Goal: Task Accomplishment & Management: Manage account settings

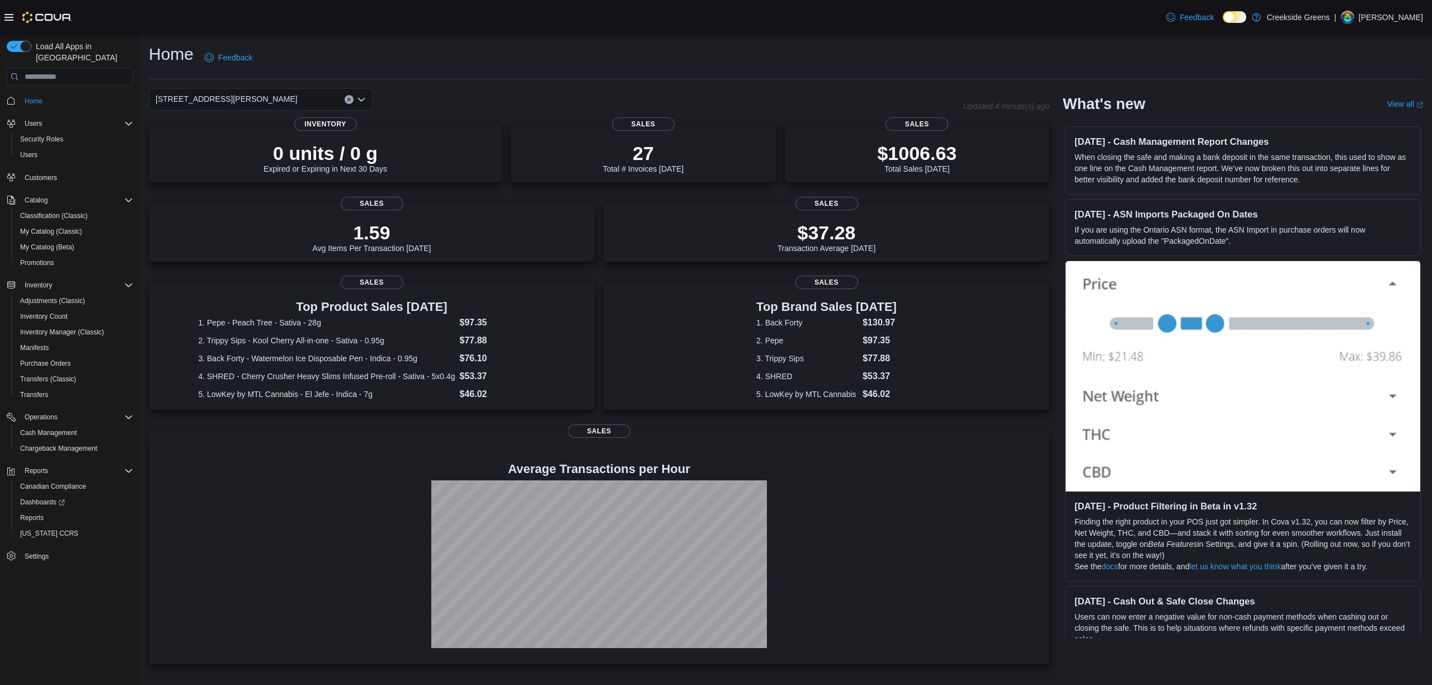
click at [305, 106] on div "[STREET_ADDRESS][PERSON_NAME]" at bounding box center [261, 99] width 224 height 22
click at [228, 135] on span "[STREET_ADDRESS]" at bounding box center [224, 134] width 77 height 11
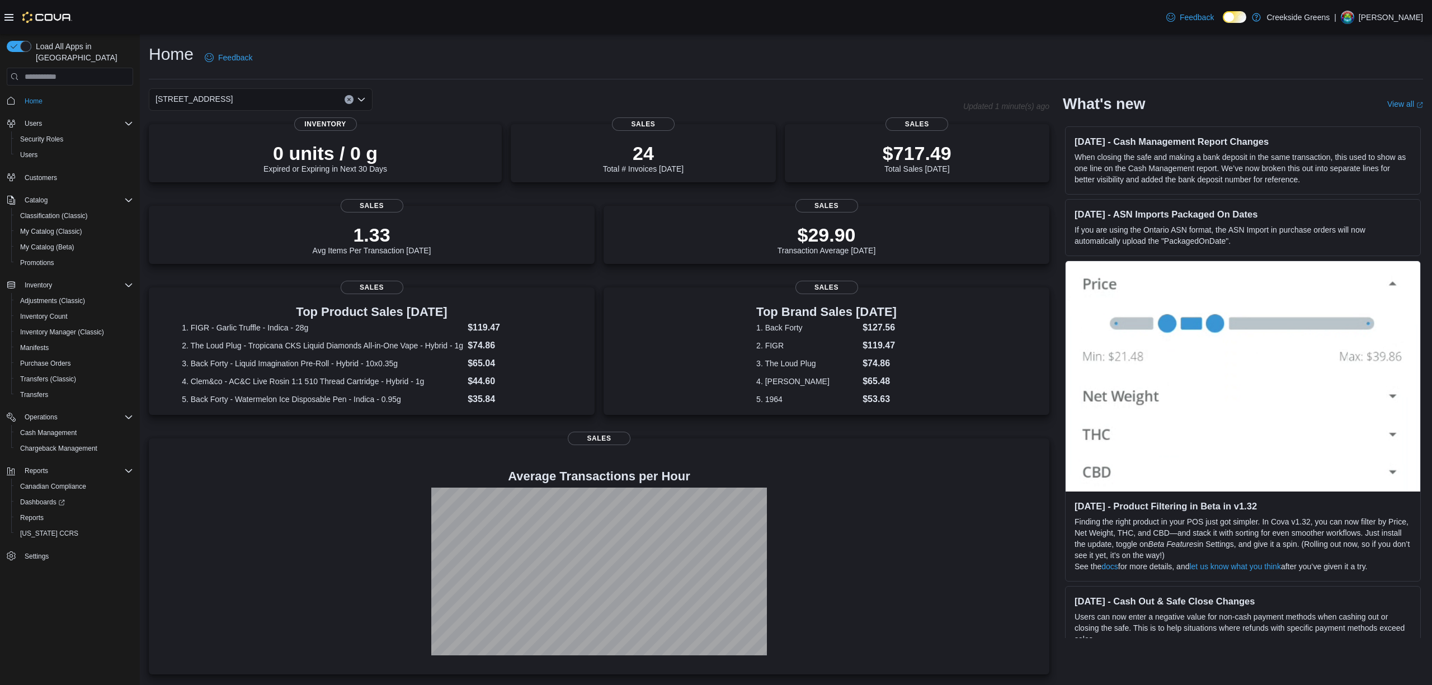
click at [251, 95] on div "[STREET_ADDRESS]. Selected. [STREET_ADDRESS]. Press Backspace to delete [STREET…" at bounding box center [261, 99] width 224 height 22
click at [226, 144] on button "[STREET_ADDRESS][PERSON_NAME]" at bounding box center [261, 151] width 224 height 16
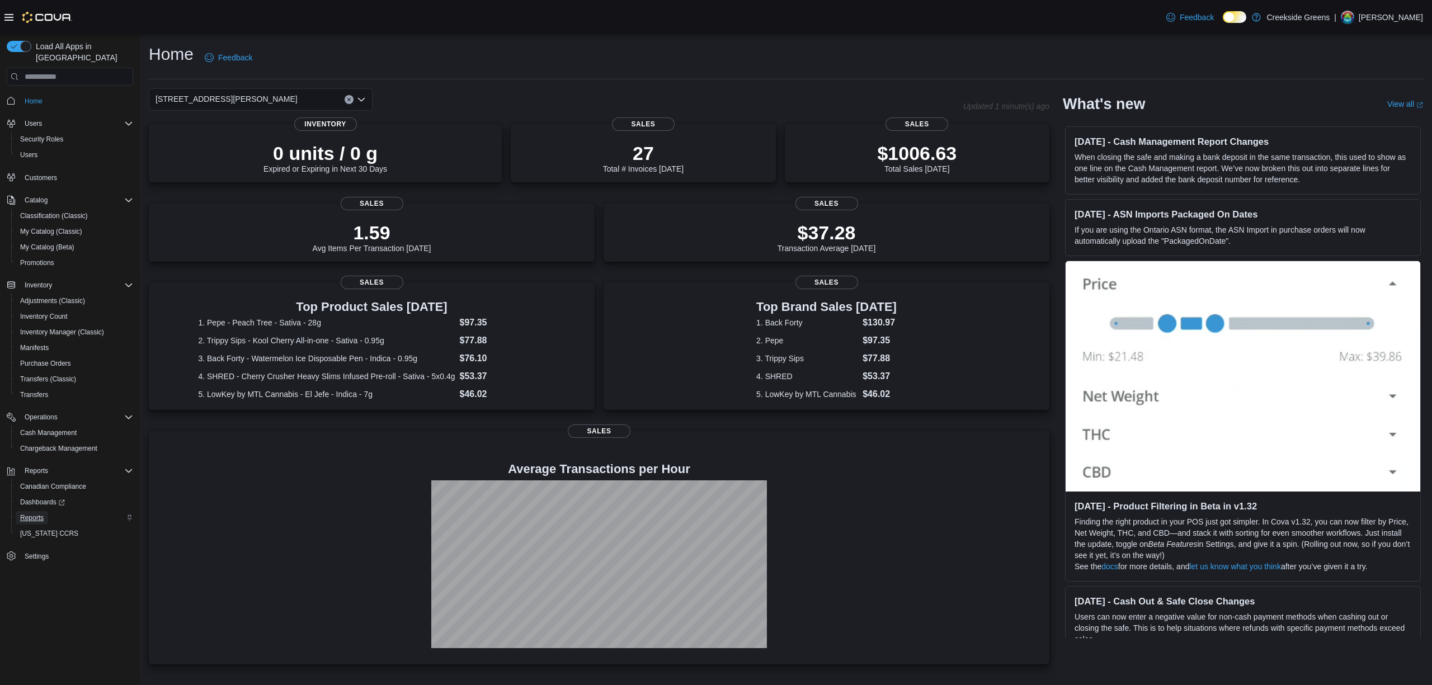
click at [40, 513] on span "Reports" at bounding box center [31, 517] width 23 height 9
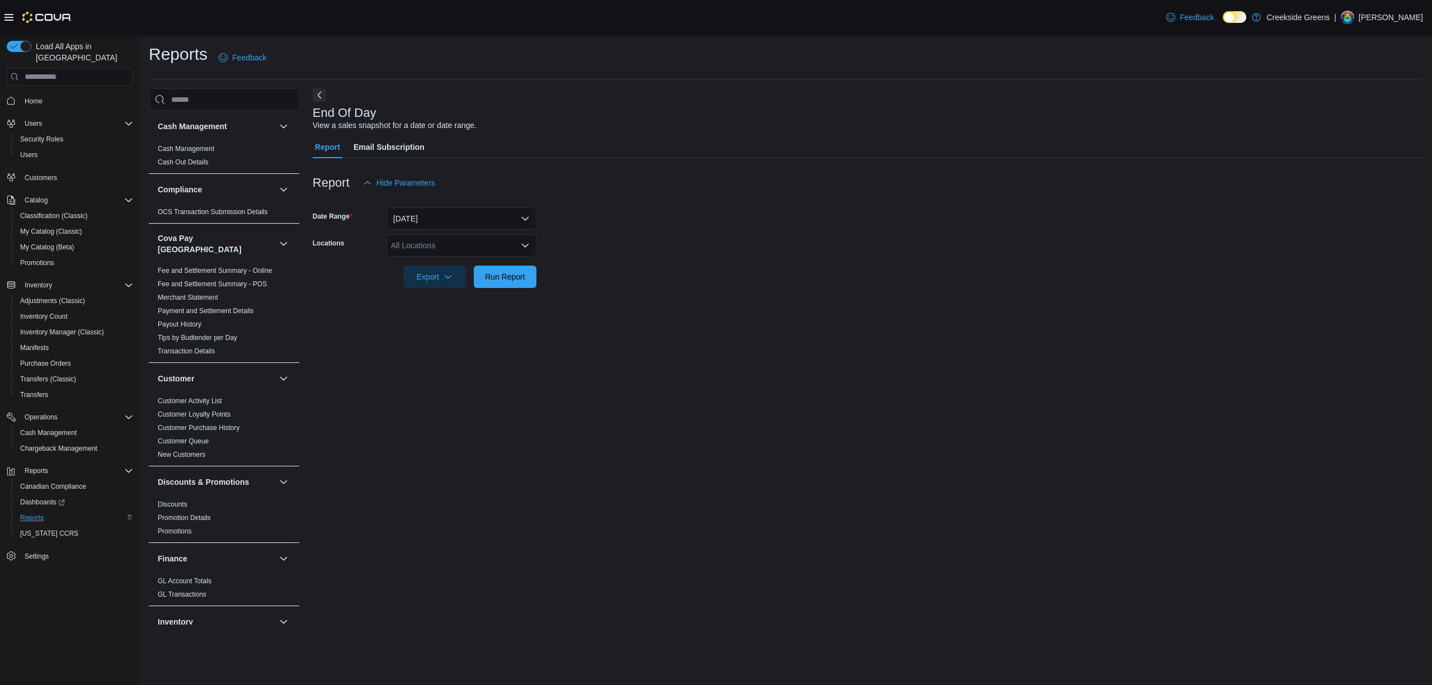
click at [435, 235] on div "All Locations" at bounding box center [461, 245] width 150 height 22
click at [438, 281] on span "[STREET_ADDRESS]" at bounding box center [448, 280] width 77 height 11
click at [634, 280] on form "Date Range [DATE] Locations [STREET_ADDRESS] Selected. [STREET_ADDRESS]. Press …" at bounding box center [868, 241] width 1110 height 94
click at [513, 283] on span "Run Report" at bounding box center [504, 276] width 49 height 22
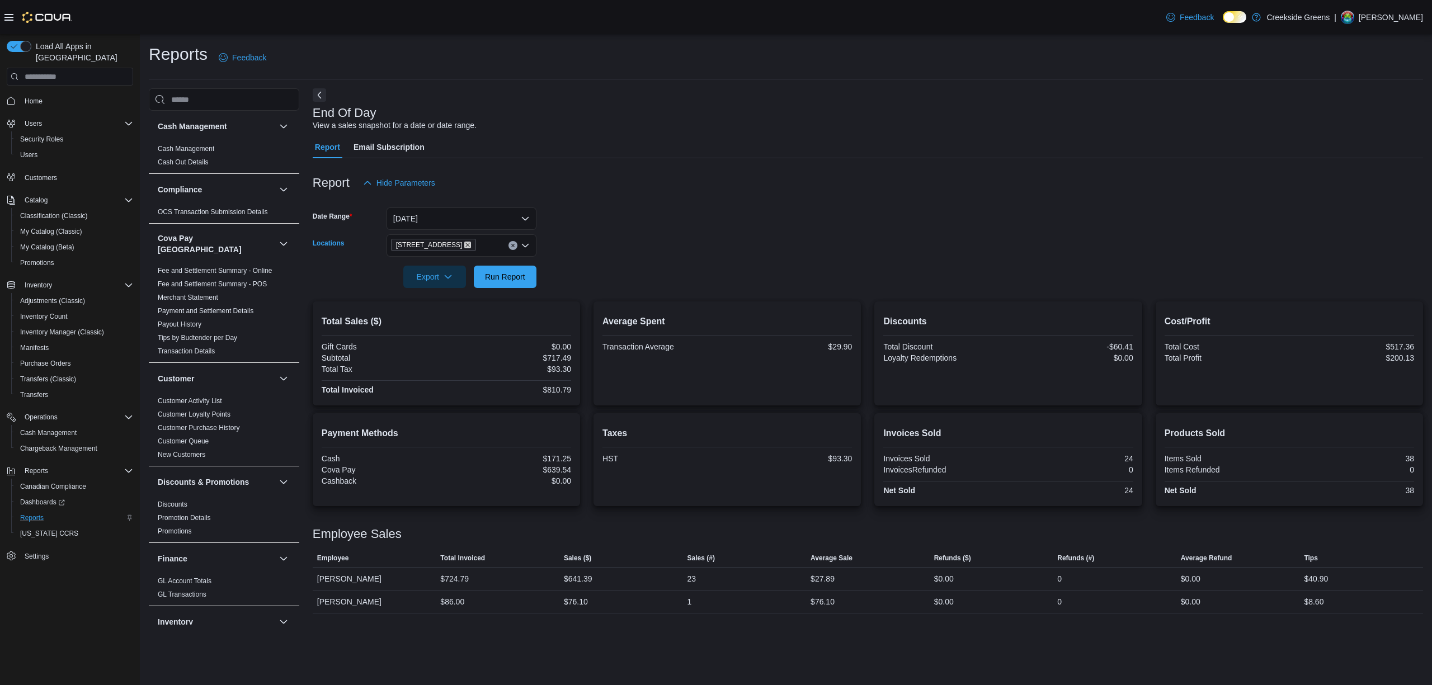
click at [464, 246] on icon "Remove 1192 Bank Street from selection in this group" at bounding box center [467, 245] width 7 height 7
click at [427, 300] on span "[STREET_ADDRESS][PERSON_NAME]" at bounding box center [481, 296] width 142 height 11
click at [611, 274] on form "Date Range [DATE] Locations [STREET_ADDRESS][PERSON_NAME] Export Run Report" at bounding box center [868, 241] width 1110 height 94
click at [522, 278] on span "Run Report" at bounding box center [505, 276] width 40 height 11
click at [20, 95] on link "Home" at bounding box center [33, 101] width 27 height 13
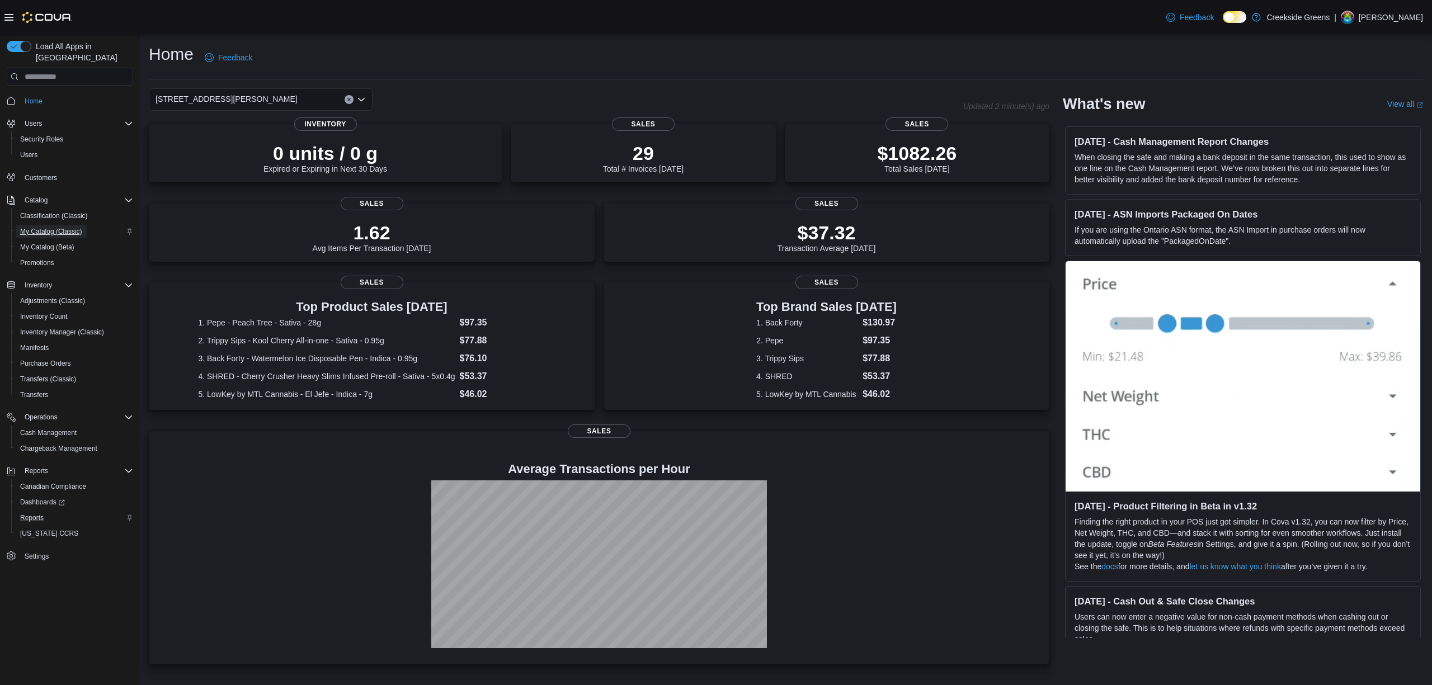
click at [73, 227] on span "My Catalog (Classic)" at bounding box center [51, 231] width 62 height 9
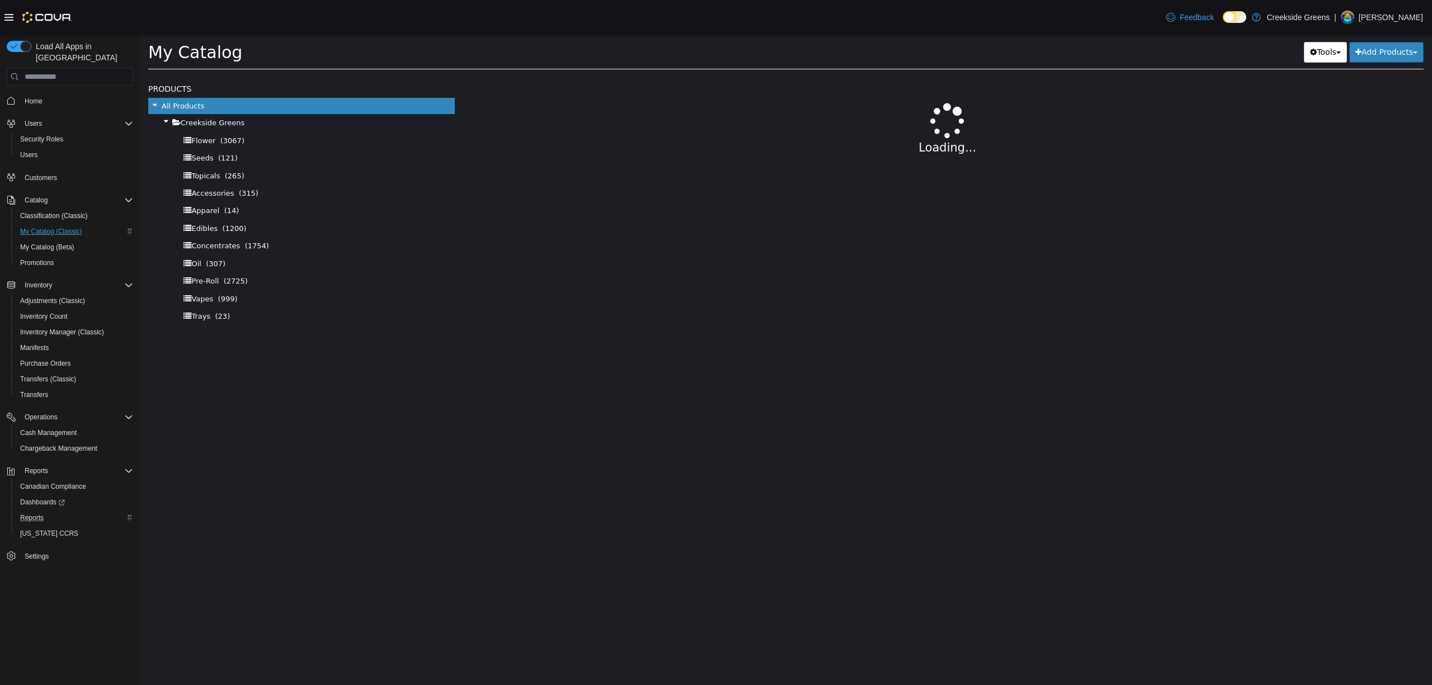
select select "**********"
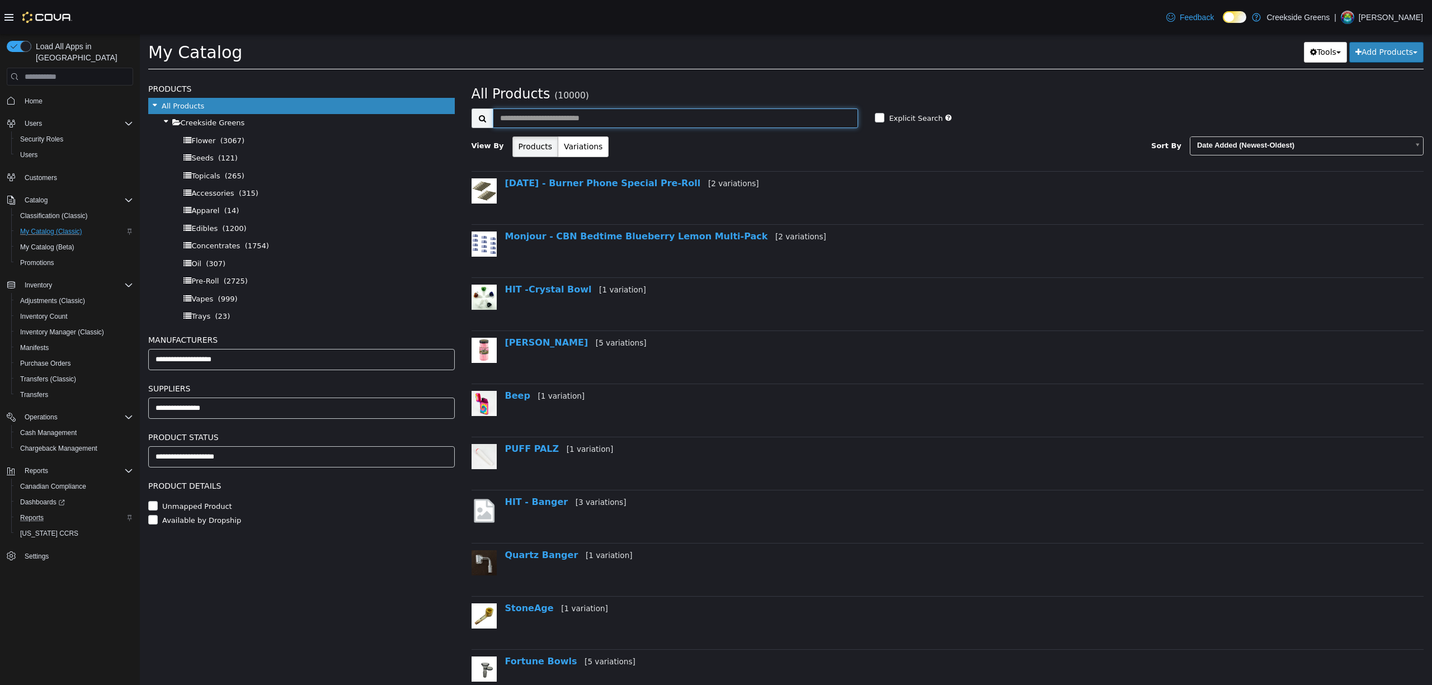
click at [680, 127] on input "text" at bounding box center [676, 118] width 366 height 20
type input "**********"
select select "**********"
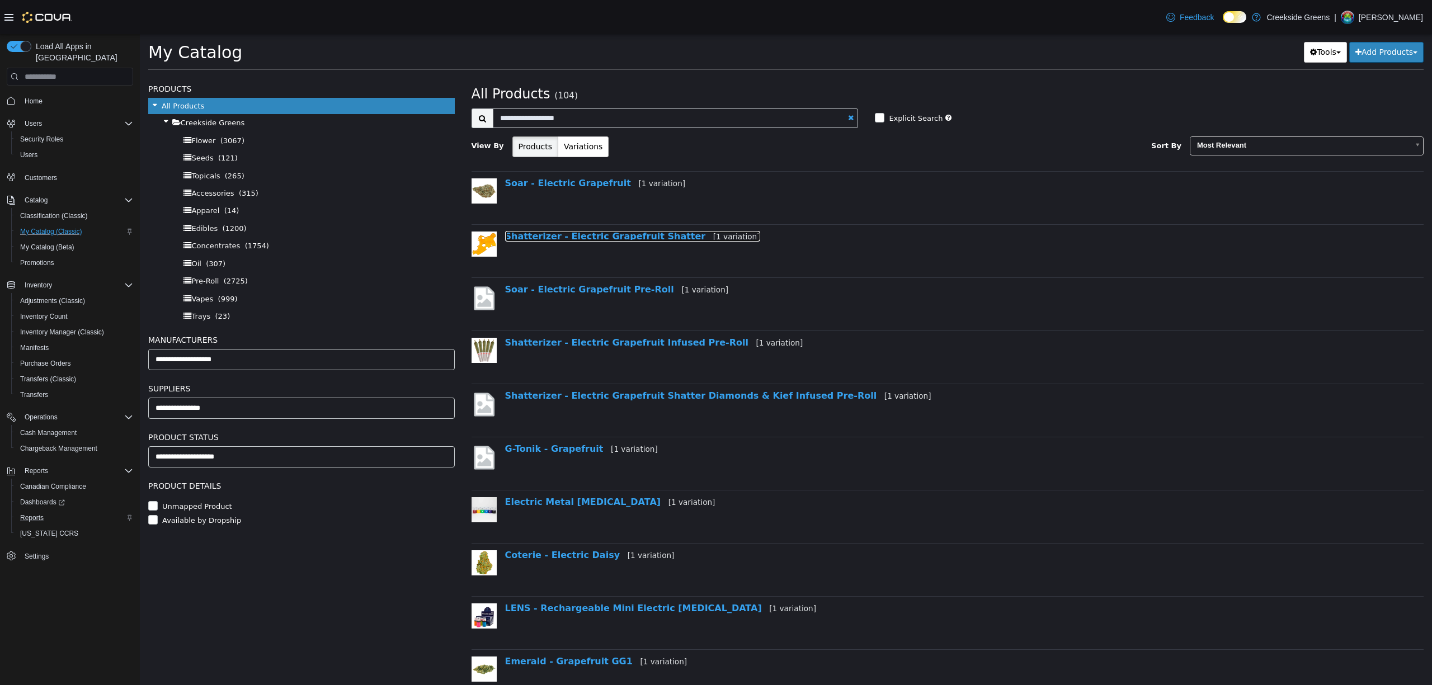
click at [618, 234] on link "Shatterizer - Electric Grapefruit Shatter [1 variation]" at bounding box center [632, 236] width 255 height 11
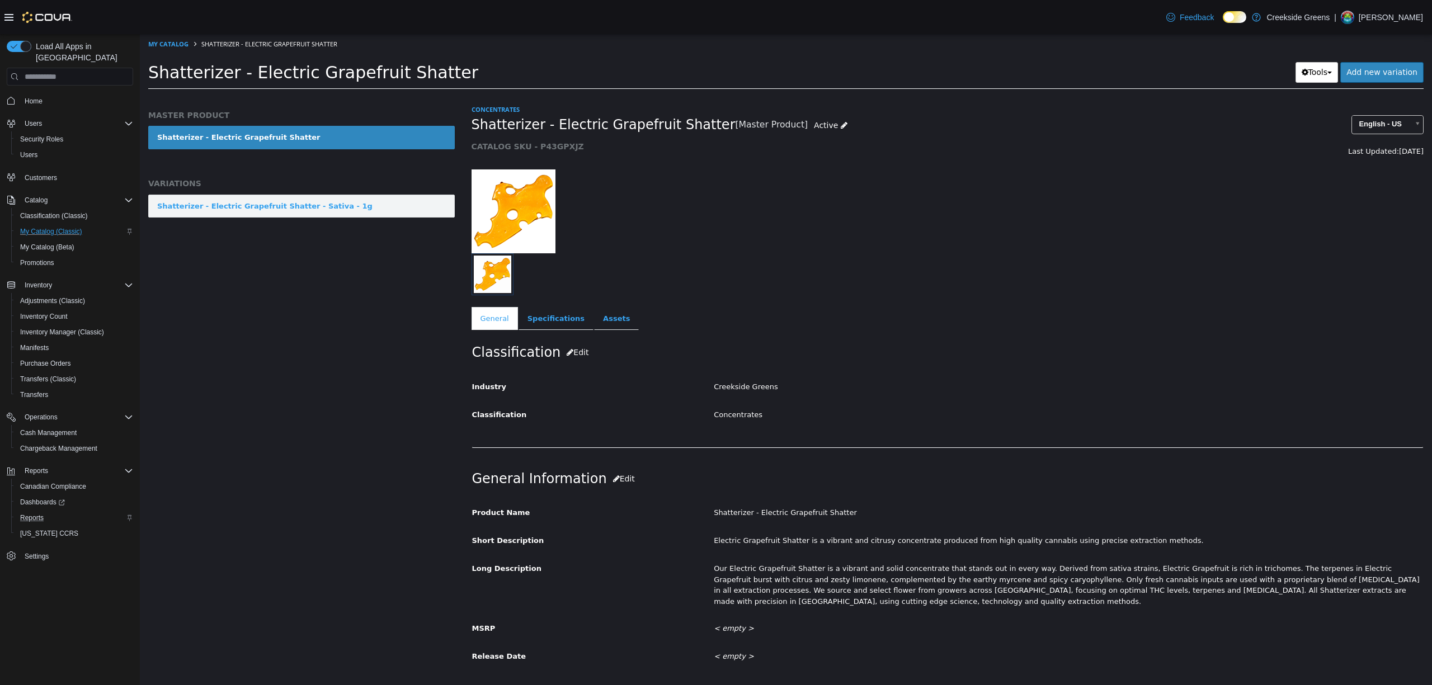
click at [271, 203] on div "Shatterizer - Electric Grapefruit Shatter - Sativa - 1g" at bounding box center [264, 206] width 215 height 11
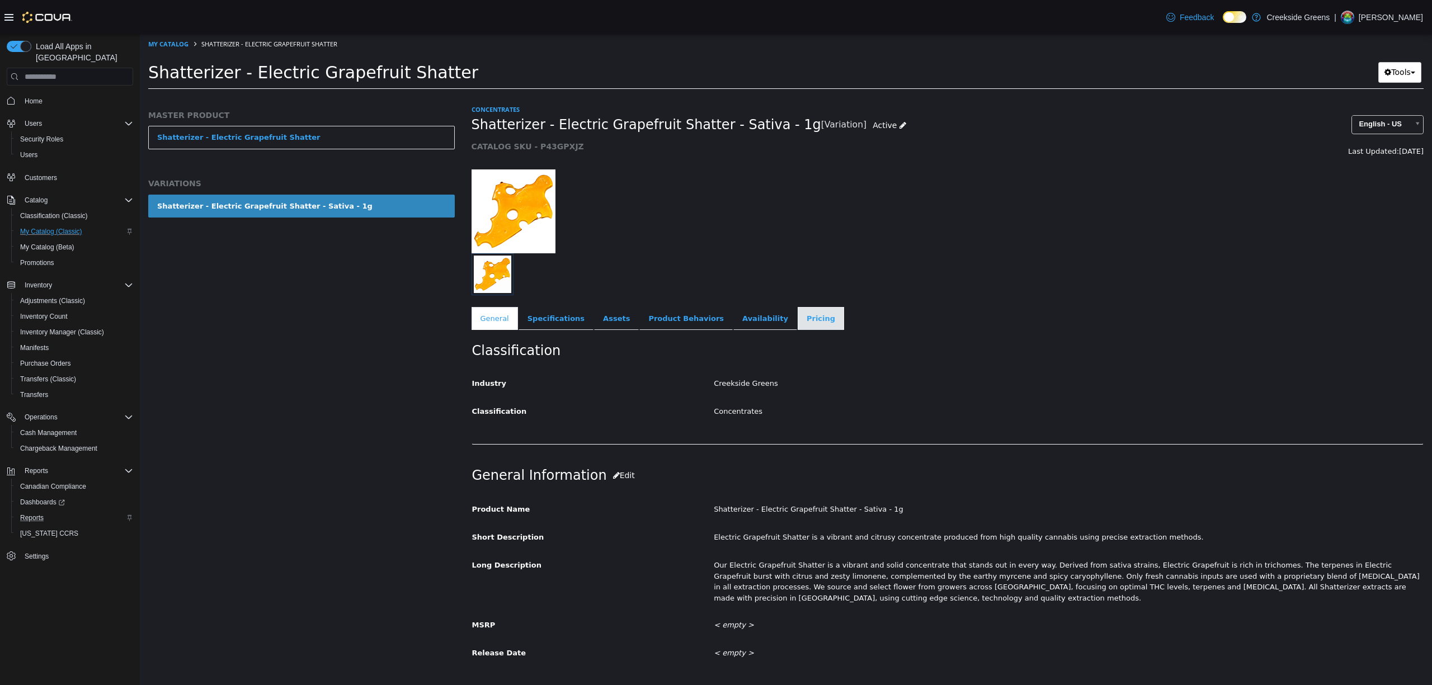
click at [797, 317] on link "Pricing" at bounding box center [820, 318] width 46 height 23
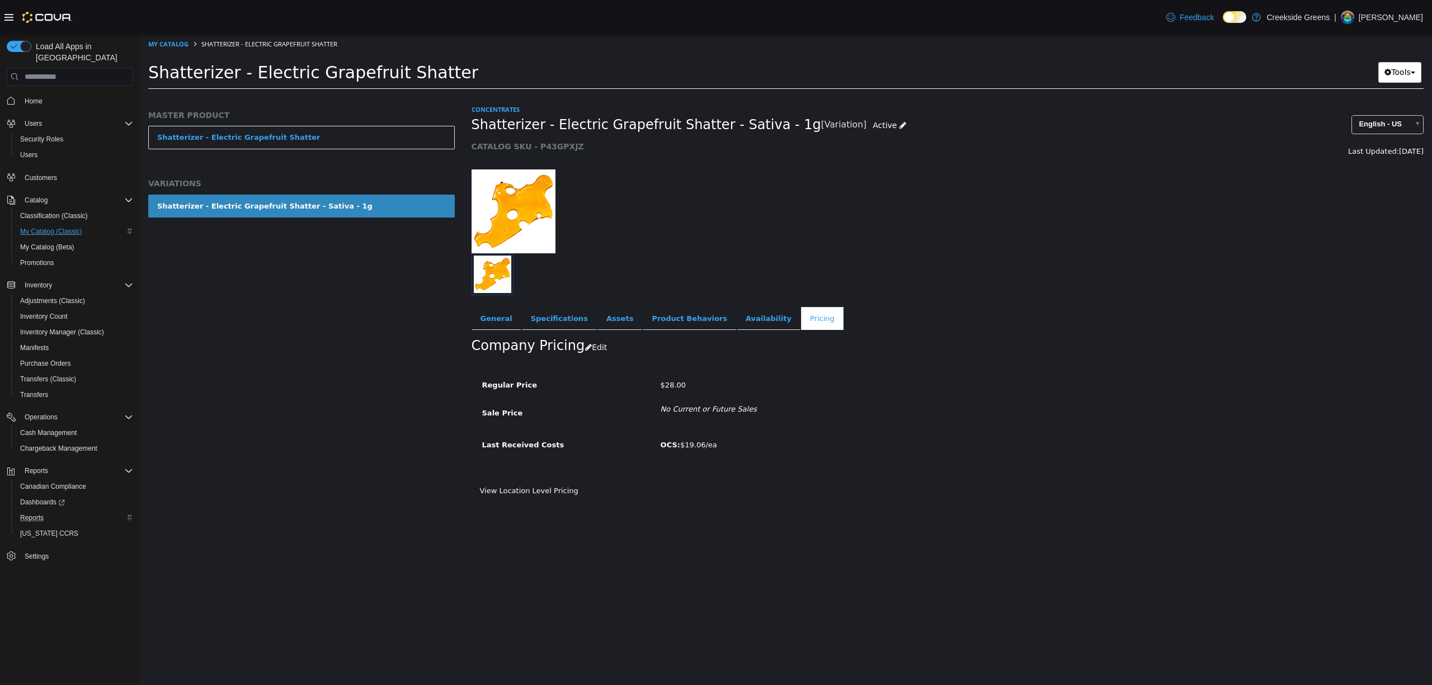
click at [541, 484] on div "Regular Price $28.00 Sale Price No Current or Future Sales Last Received Costs …" at bounding box center [947, 425] width 952 height 120
